Goal: Find contact information: Find contact information

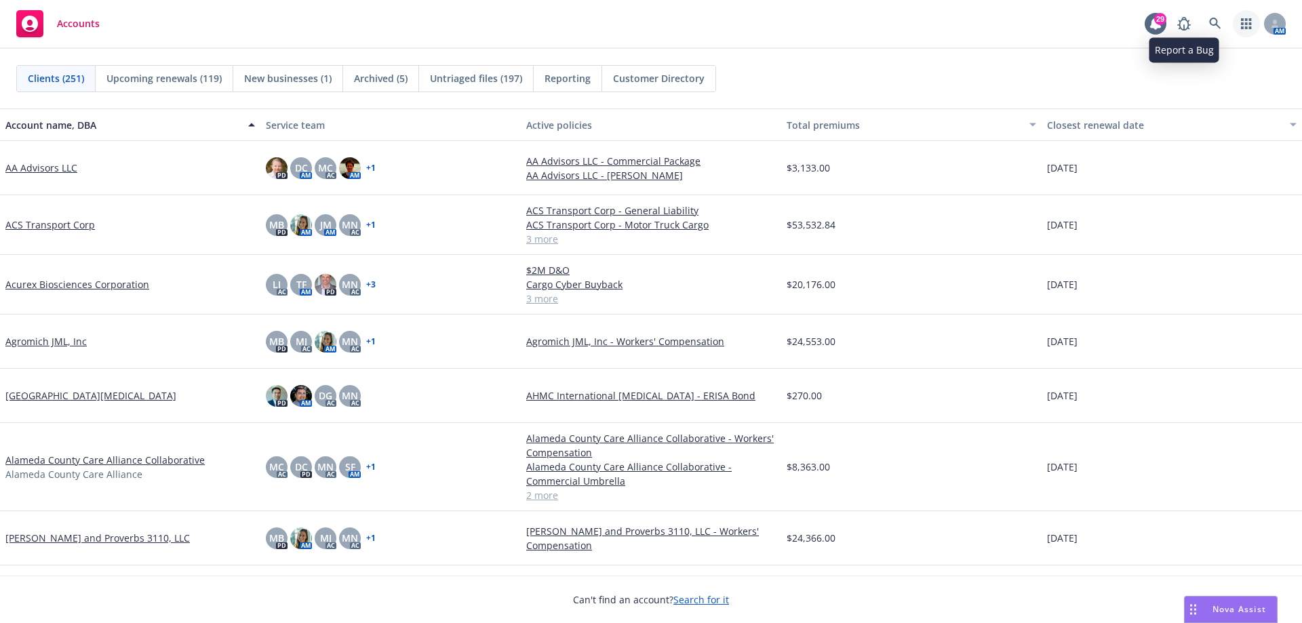
click at [1242, 18] on link "button" at bounding box center [1246, 23] width 27 height 27
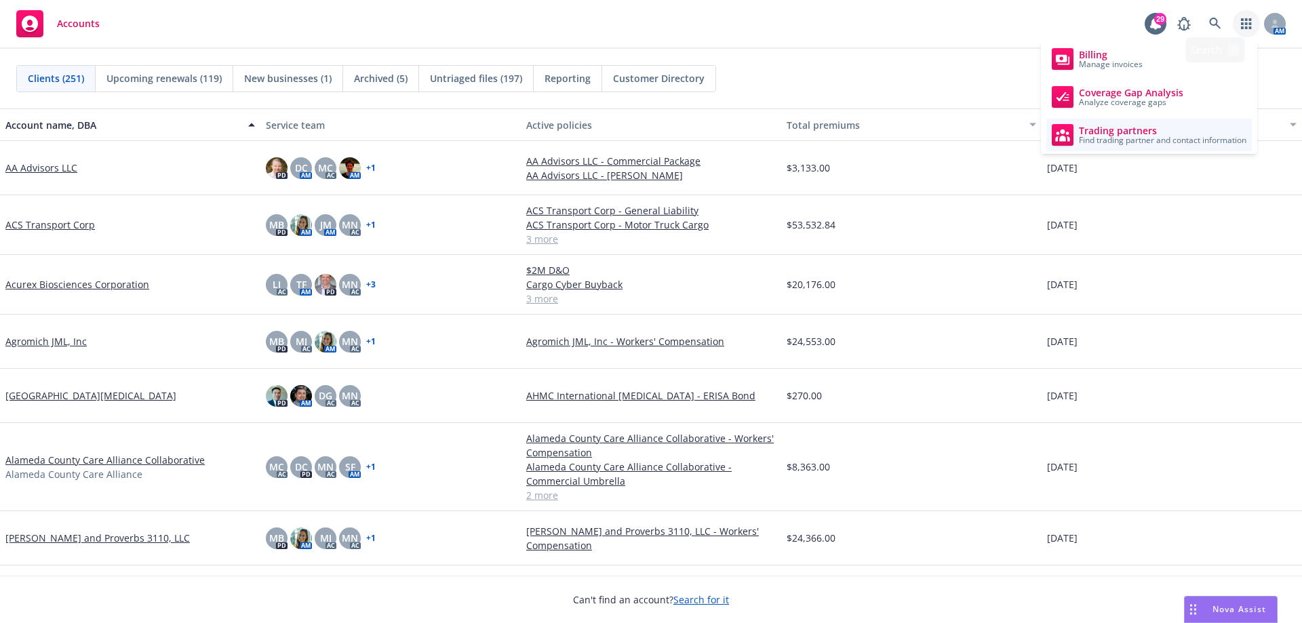
click at [1111, 139] on span "Find trading partner and contact information" at bounding box center [1162, 140] width 167 height 8
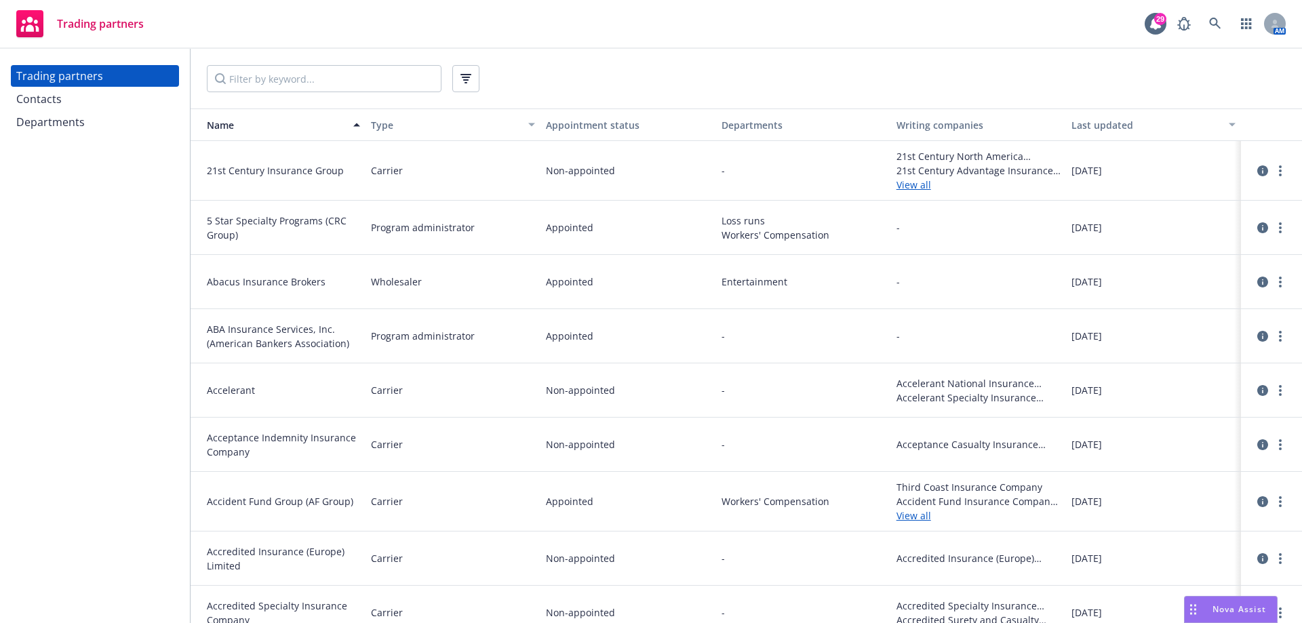
click at [54, 77] on div "Trading partners" at bounding box center [59, 76] width 87 height 22
click at [53, 106] on div "Contacts" at bounding box center [38, 99] width 45 height 22
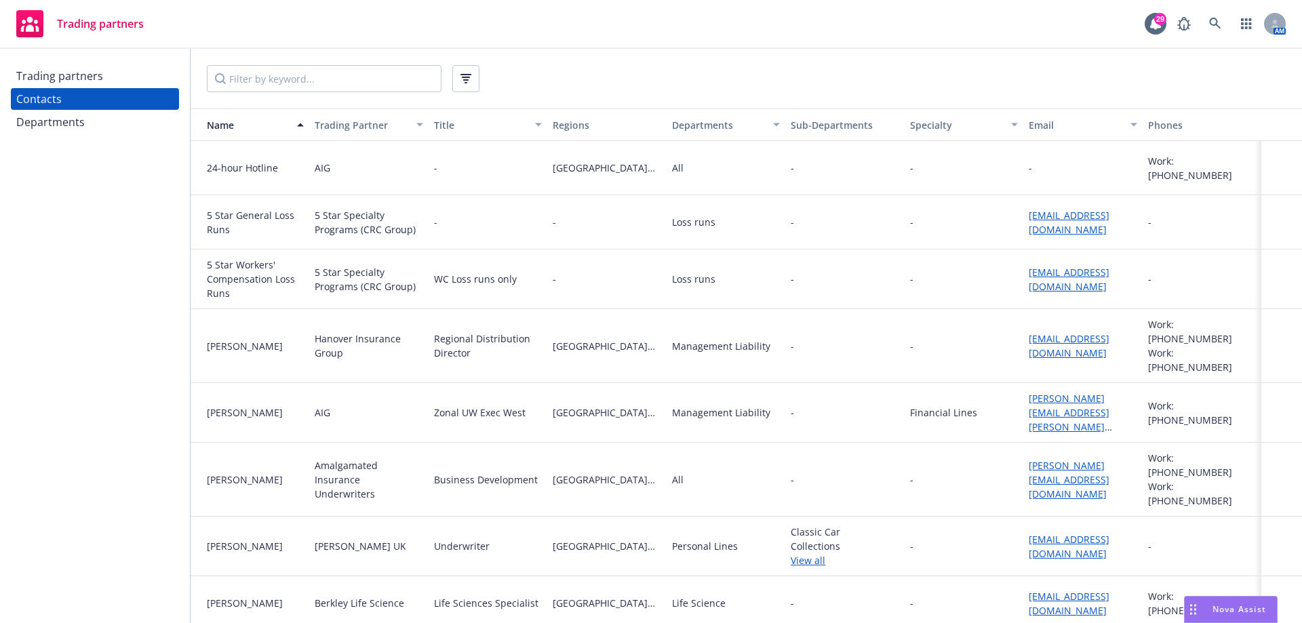
click at [262, 93] on div at bounding box center [746, 79] width 1111 height 60
click at [256, 82] on input "Filter by keyword..." at bounding box center [324, 78] width 235 height 27
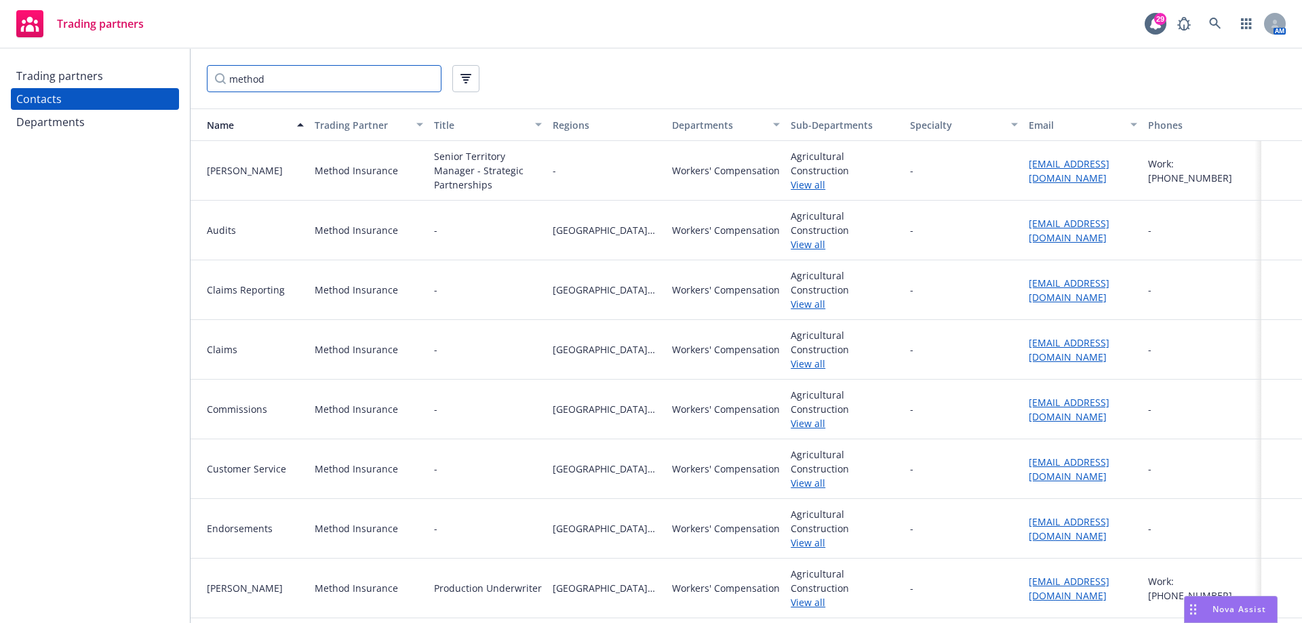
type input "method"
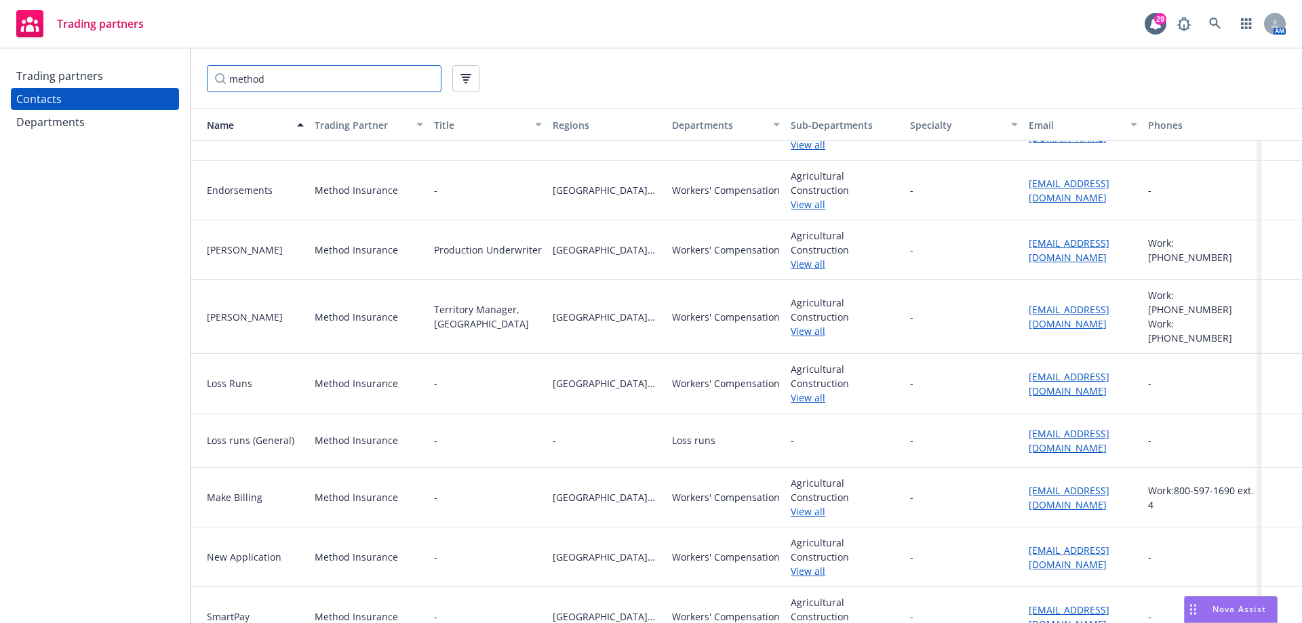
scroll to position [321, 0]
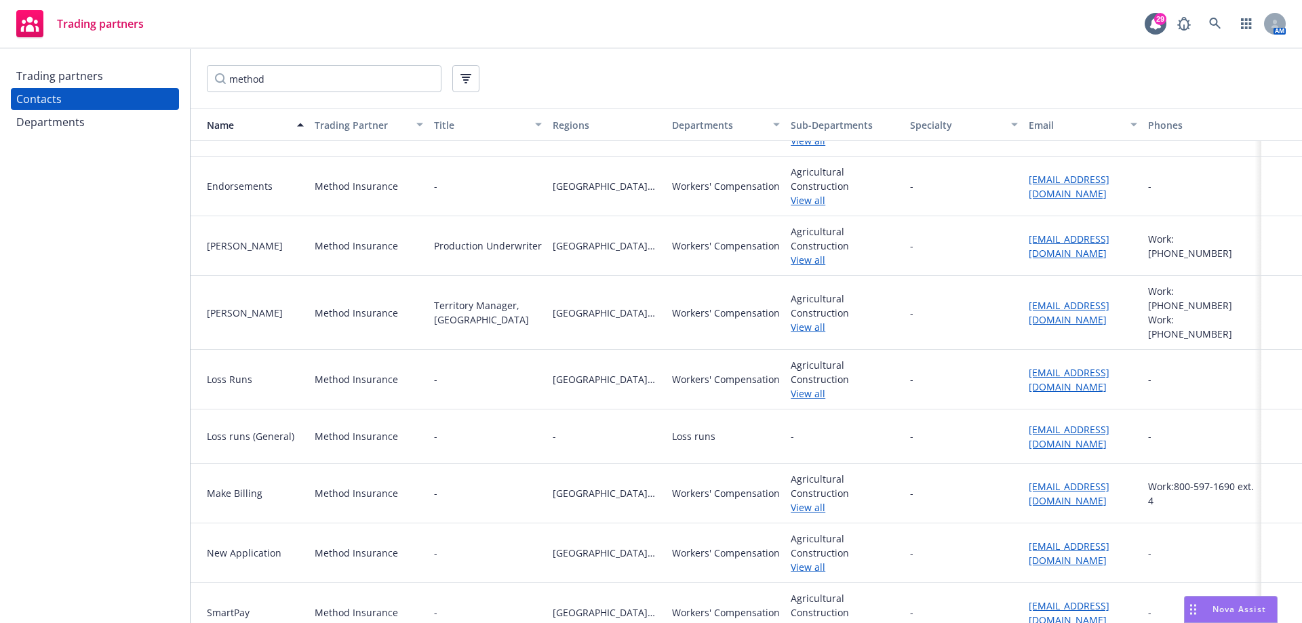
drag, startPoint x: 1067, startPoint y: 319, endPoint x: 1017, endPoint y: 301, distance: 53.2
click at [1023, 301] on div "[EMAIL_ADDRESS][DOMAIN_NAME]" at bounding box center [1082, 313] width 119 height 74
click at [943, 290] on div "-" at bounding box center [963, 313] width 119 height 74
drag, startPoint x: 1070, startPoint y: 256, endPoint x: 1000, endPoint y: 240, distance: 71.6
click at [1006, 241] on div "[PERSON_NAME] Method Insurance Production Underwriter Northern [US_STATE] Worke…" at bounding box center [746, 246] width 1111 height 60
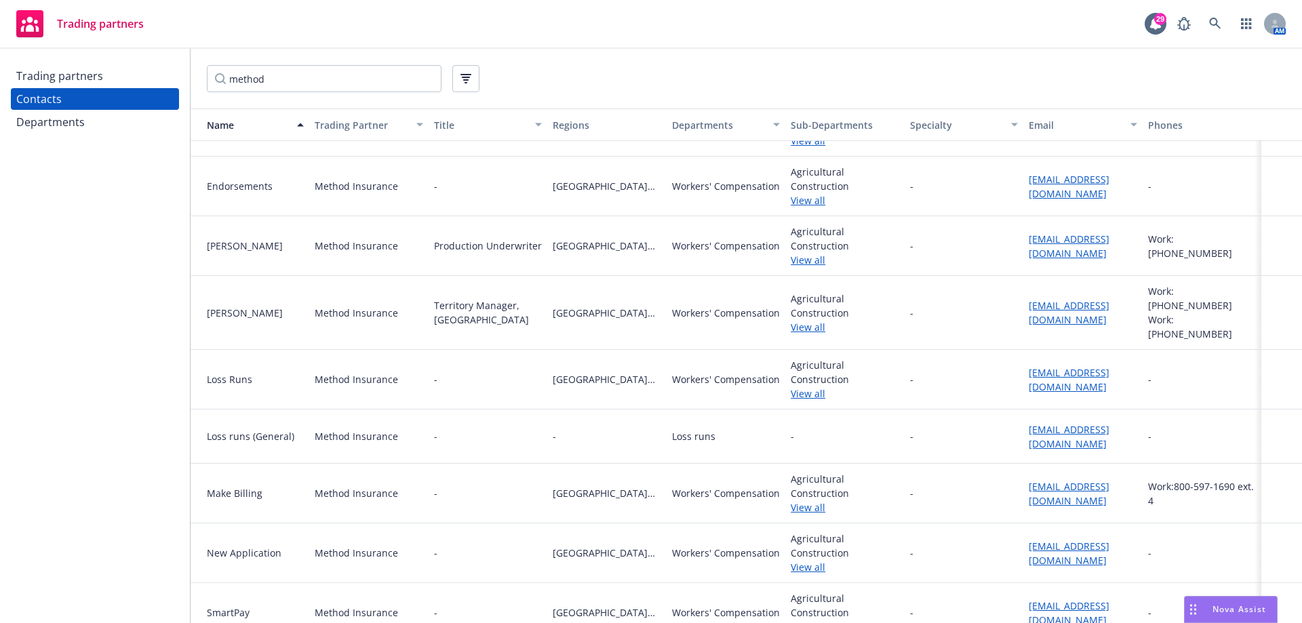
copy div "[EMAIL_ADDRESS][DOMAIN_NAME]"
